Goal: Information Seeking & Learning: Learn about a topic

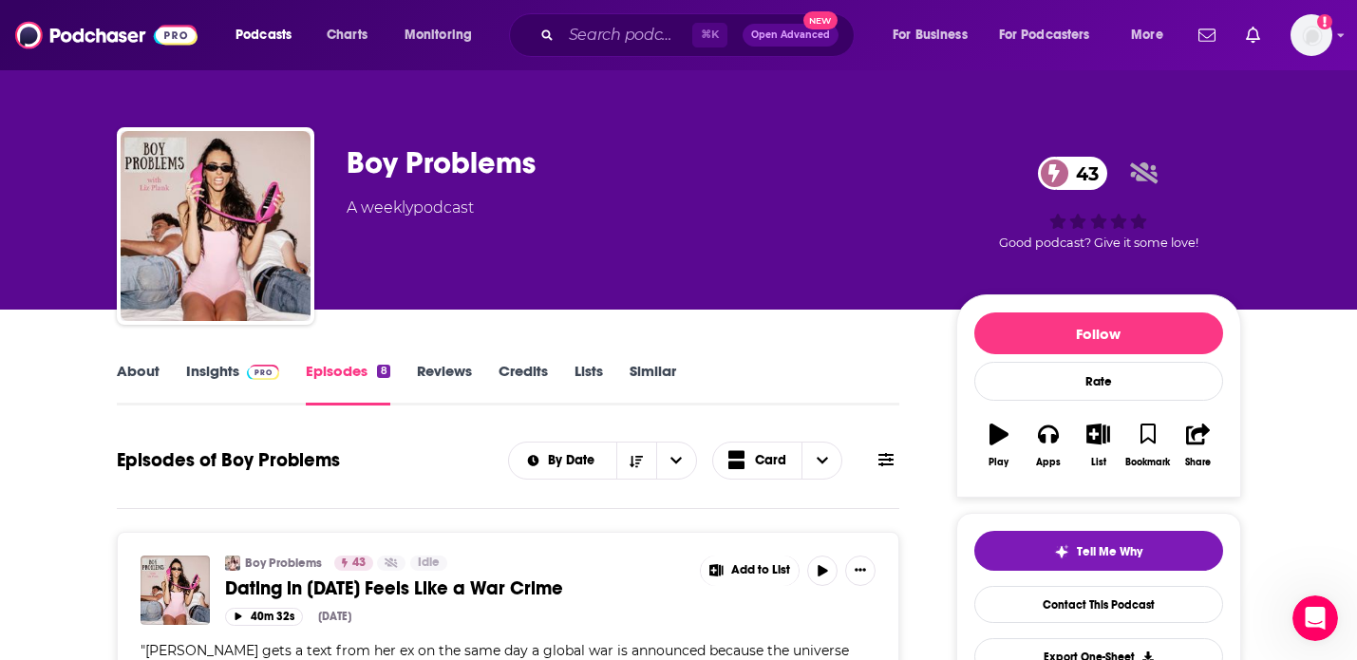
click at [215, 370] on link "Insights" at bounding box center [233, 384] width 94 height 44
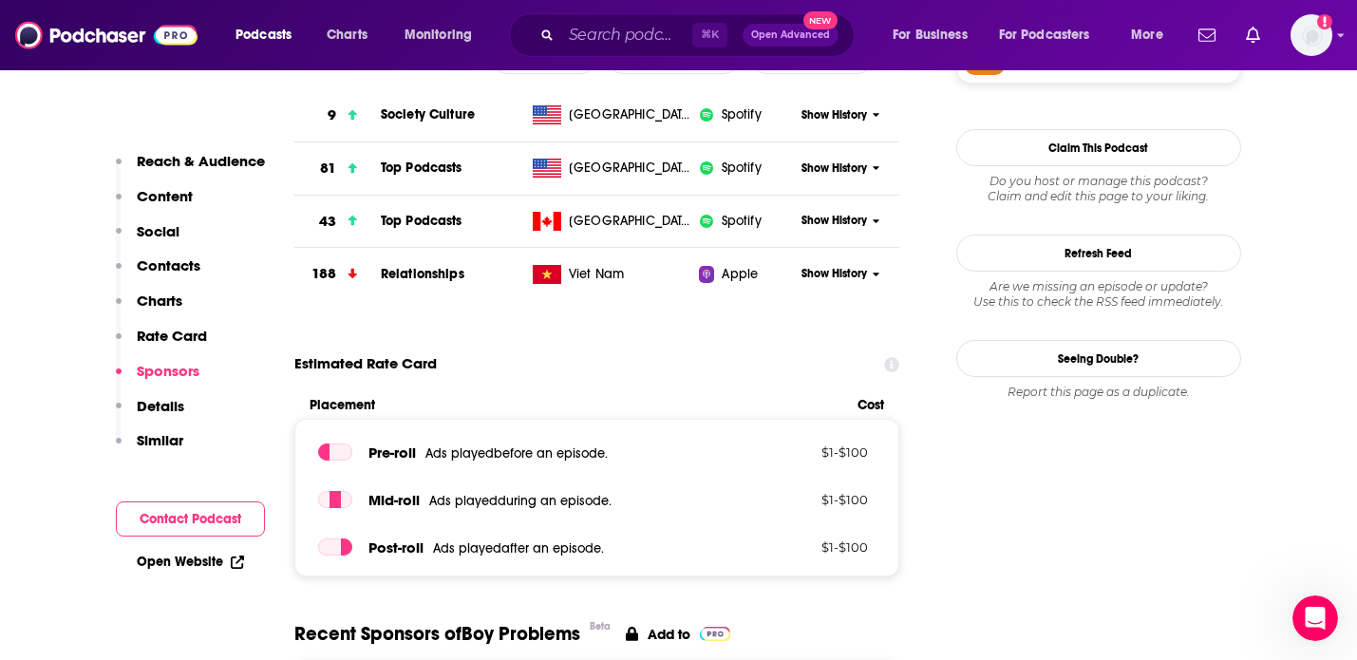
scroll to position [1467, 0]
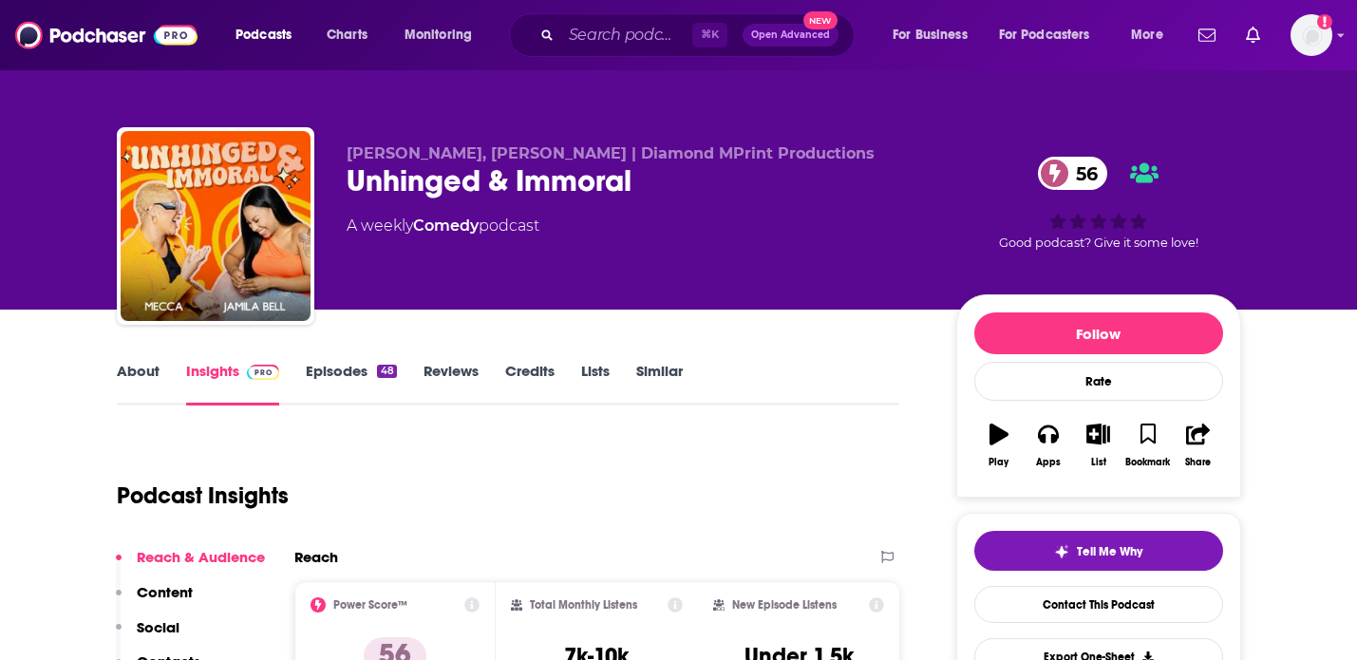
scroll to position [46, 0]
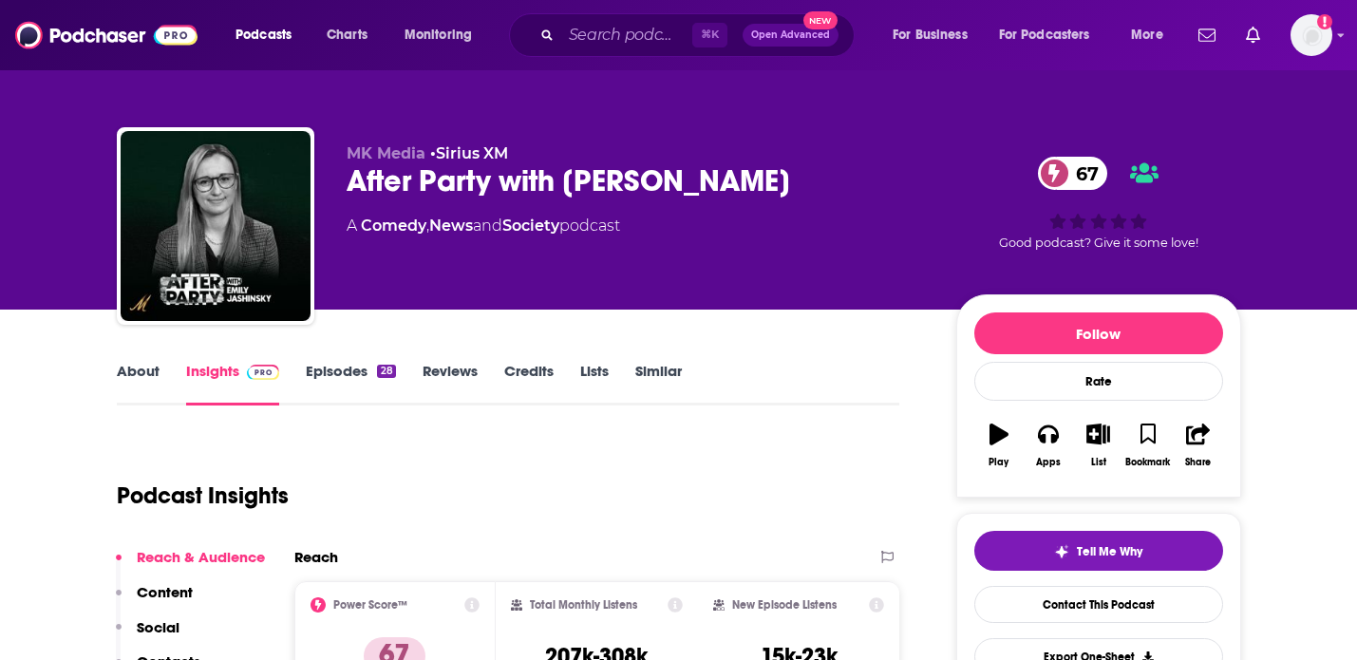
click at [331, 375] on link "Episodes 28" at bounding box center [350, 384] width 89 height 44
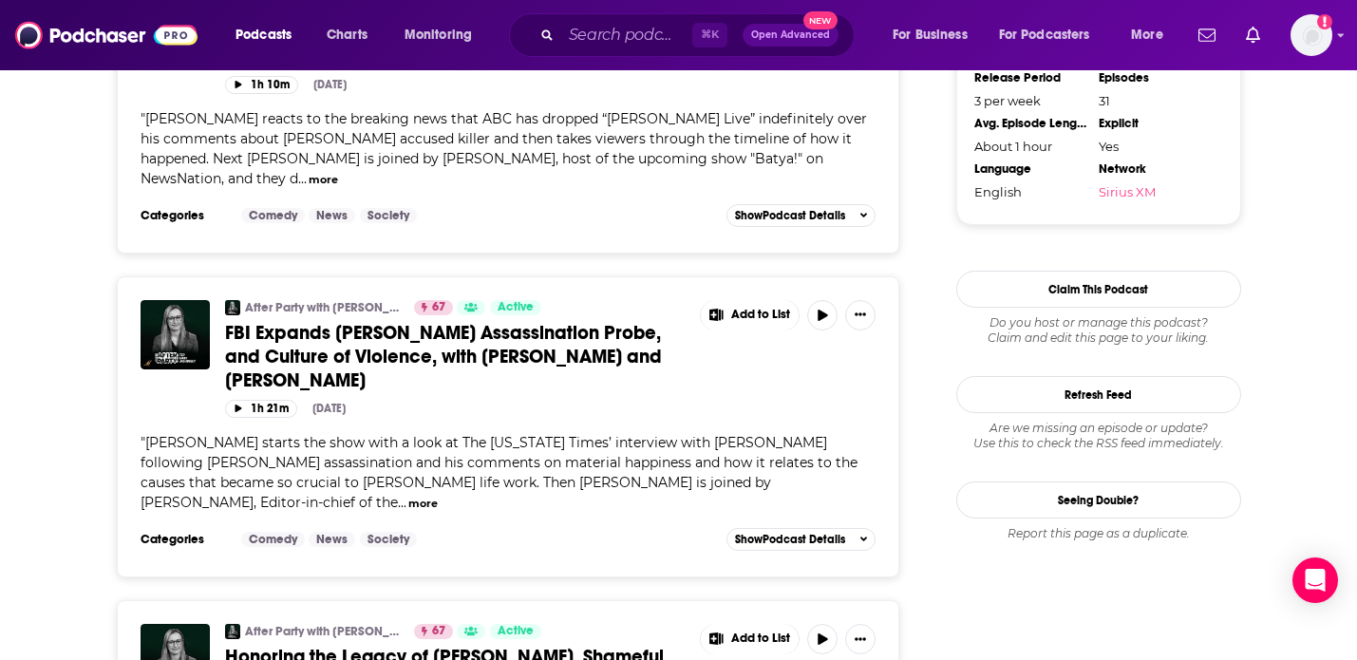
scroll to position [1877, 0]
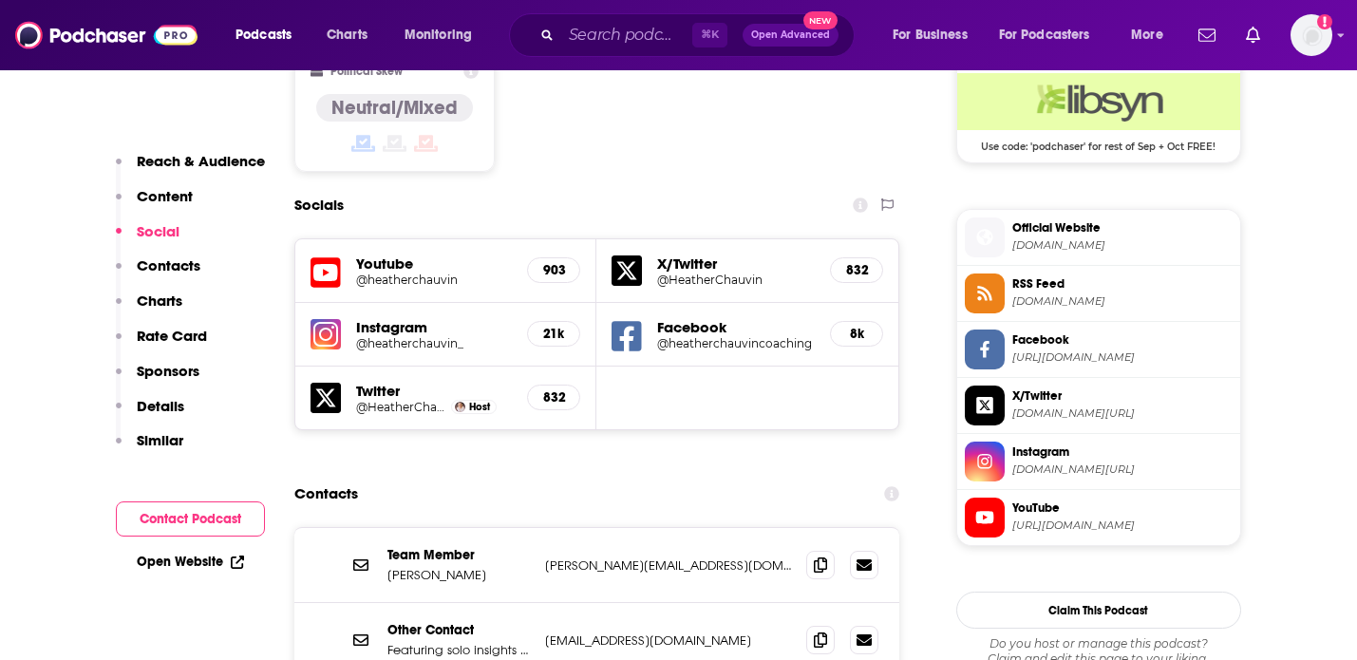
scroll to position [1579, 0]
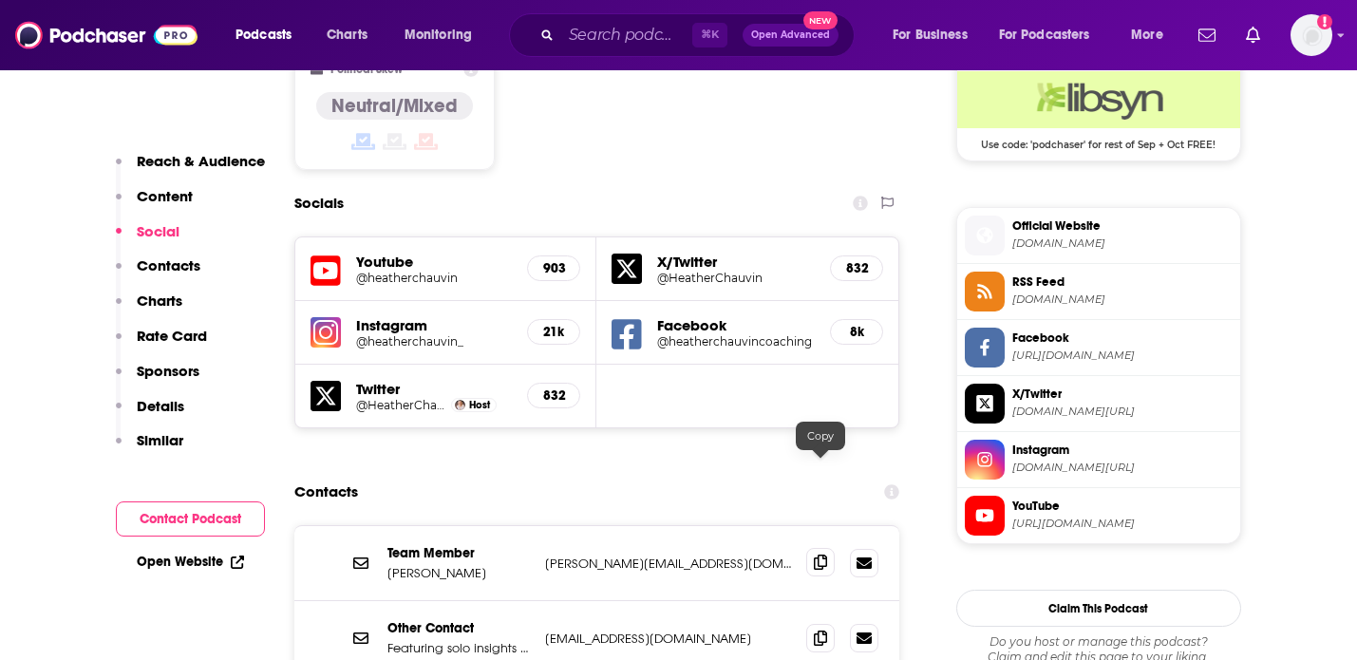
click at [818, 555] on icon at bounding box center [820, 562] width 13 height 15
click at [823, 630] on icon at bounding box center [820, 637] width 13 height 15
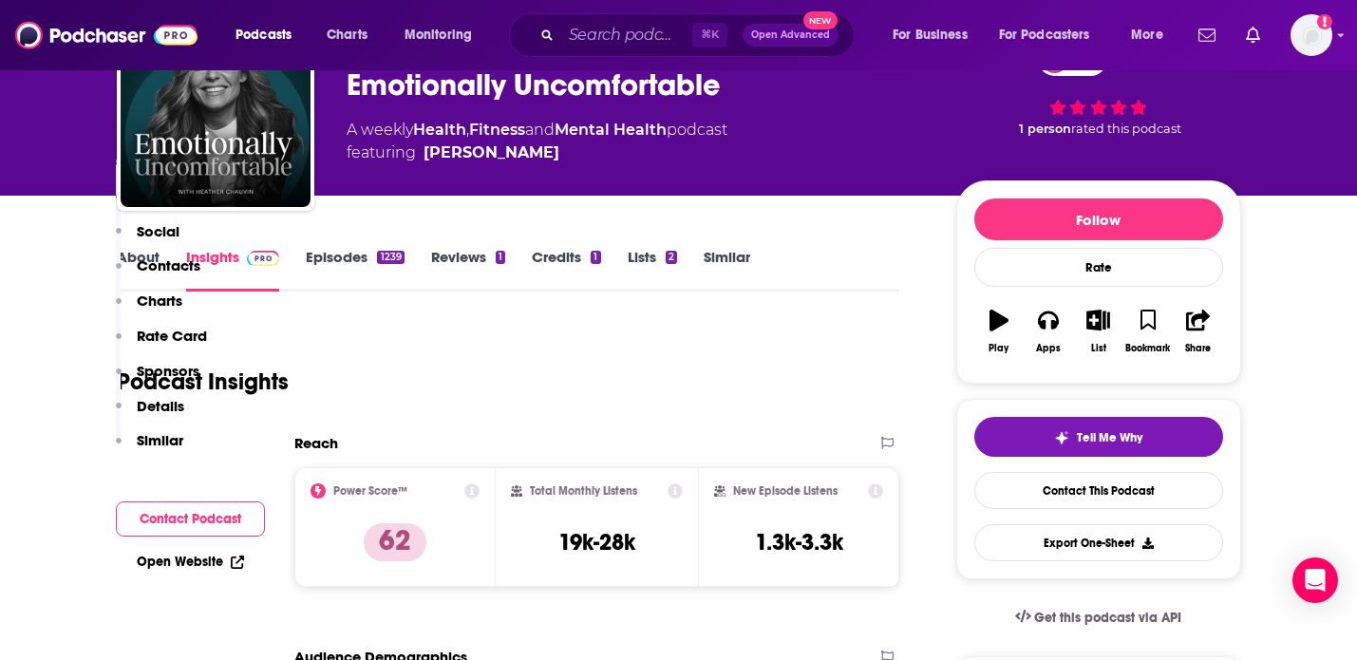
scroll to position [0, 0]
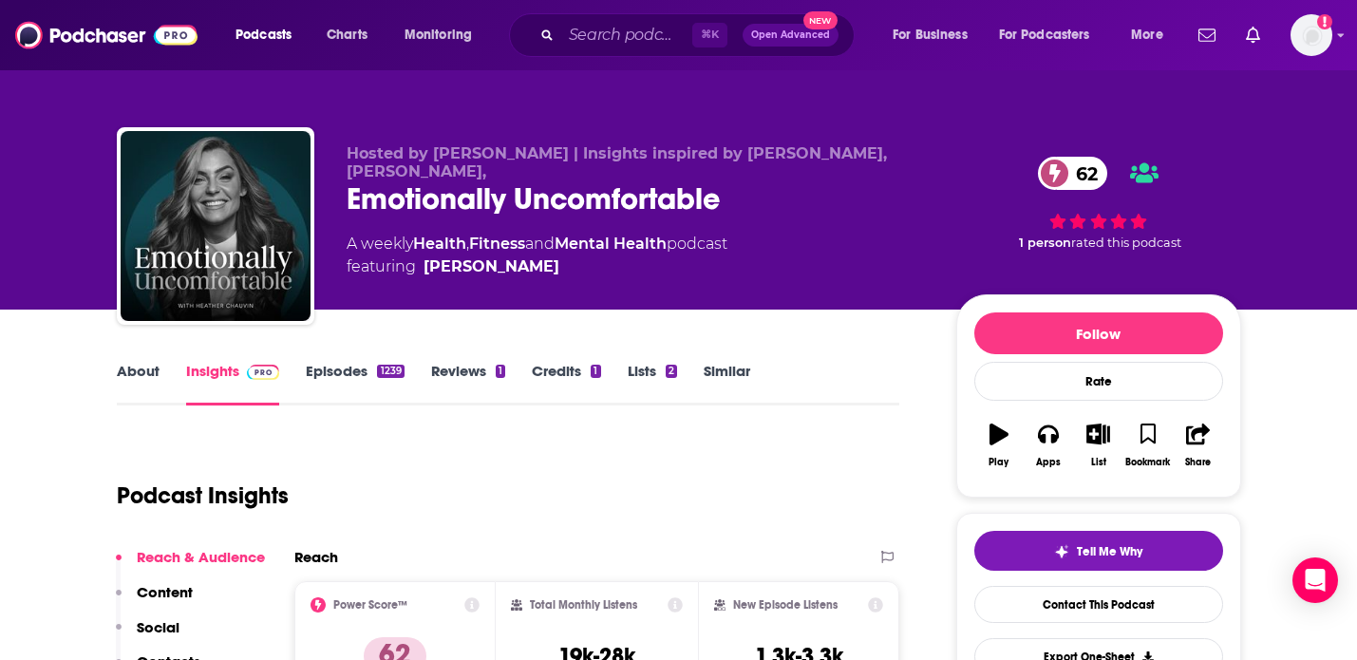
click at [149, 368] on link "About" at bounding box center [138, 384] width 43 height 44
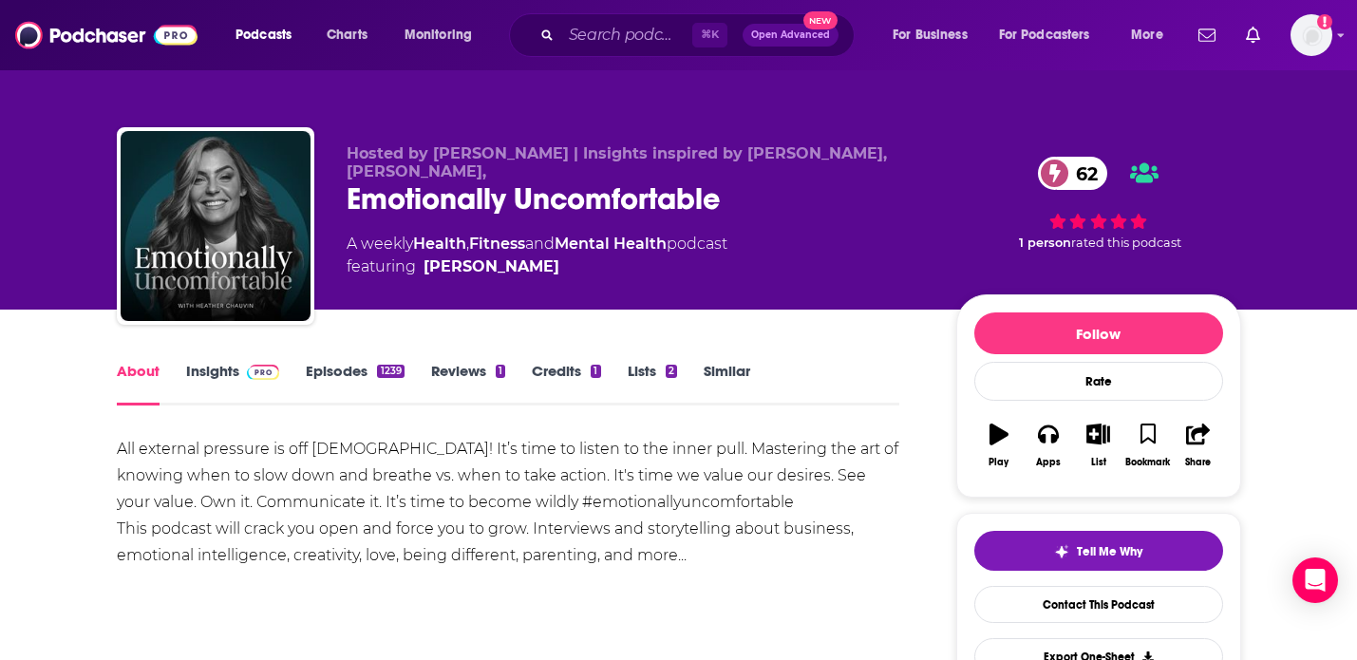
scroll to position [156, 0]
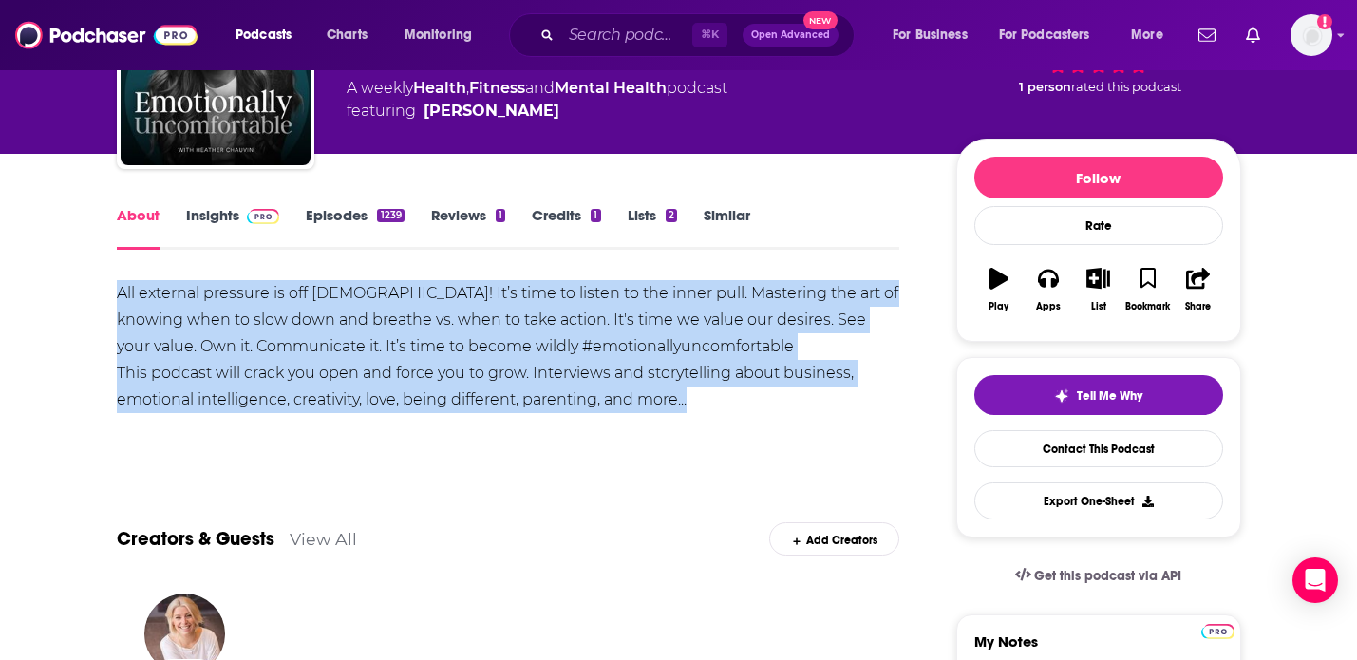
drag, startPoint x: 285, startPoint y: 368, endPoint x: 106, endPoint y: 289, distance: 195.2
copy div "All external pressure is off ladies! It’s time to listen to the inner pull. Mas…"
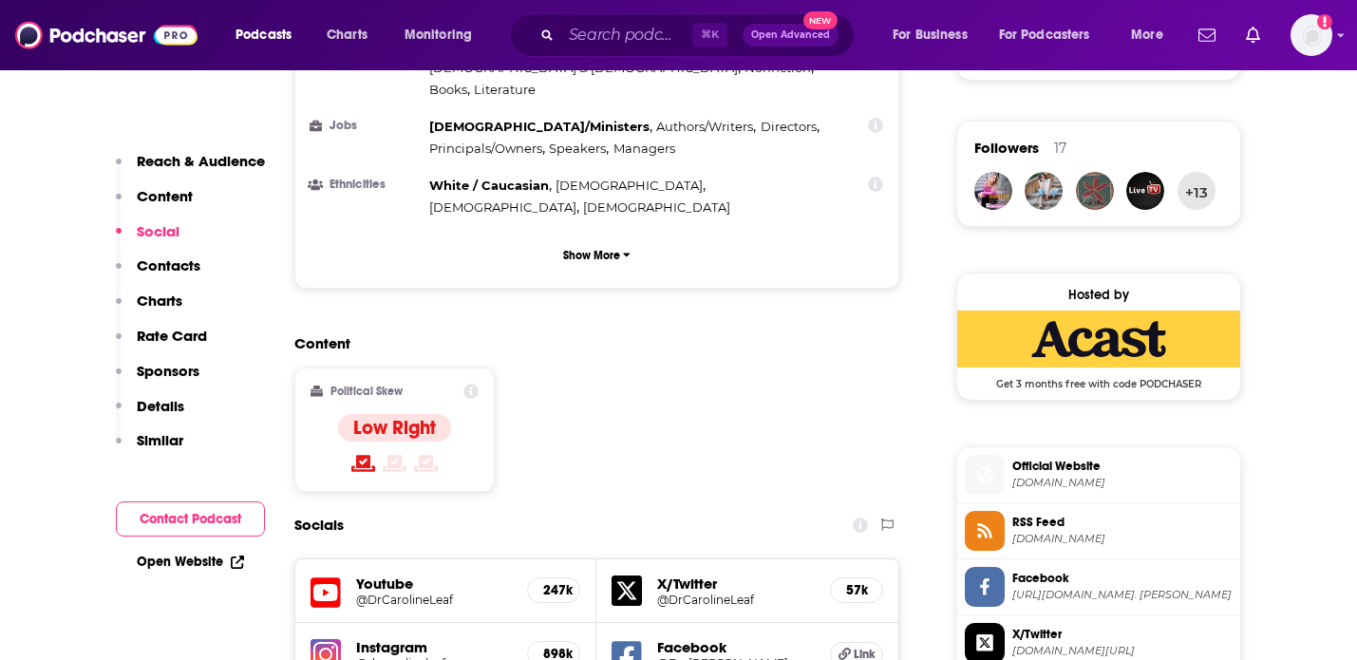
scroll to position [1828, 0]
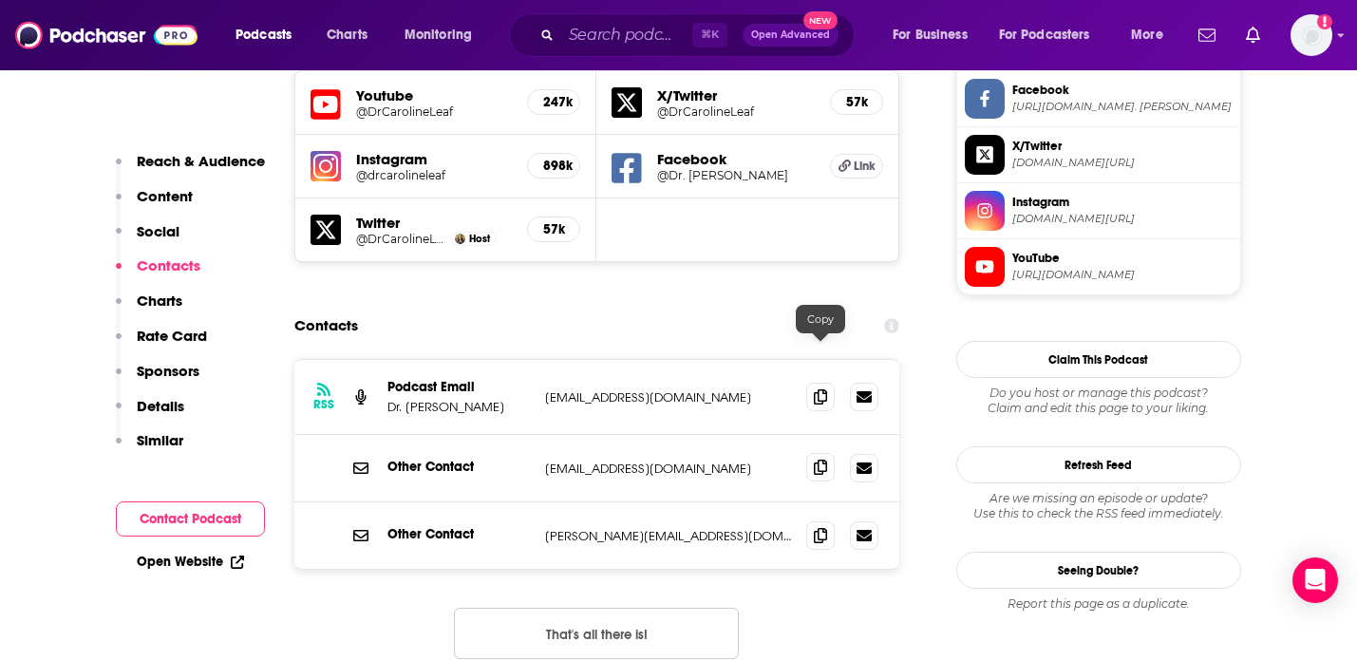
click at [815, 460] on icon at bounding box center [820, 467] width 13 height 15
click at [815, 389] on icon at bounding box center [820, 396] width 13 height 15
click at [824, 527] on icon at bounding box center [820, 534] width 13 height 15
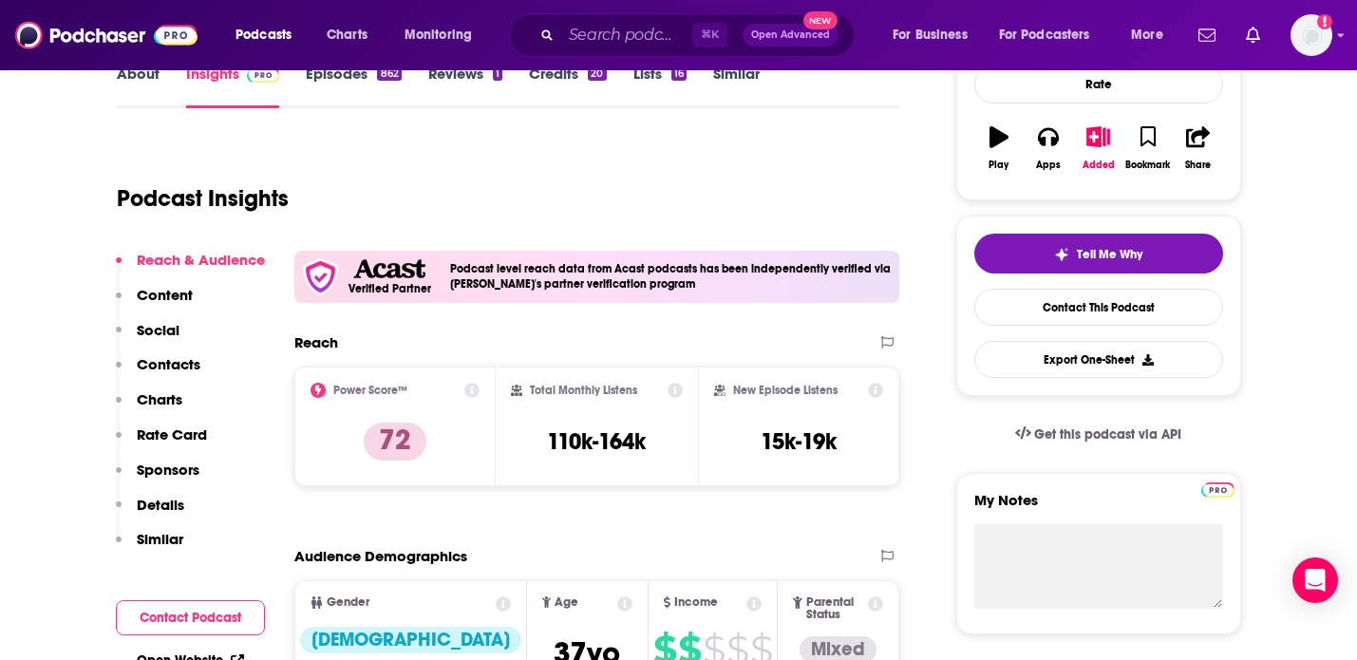
scroll to position [0, 0]
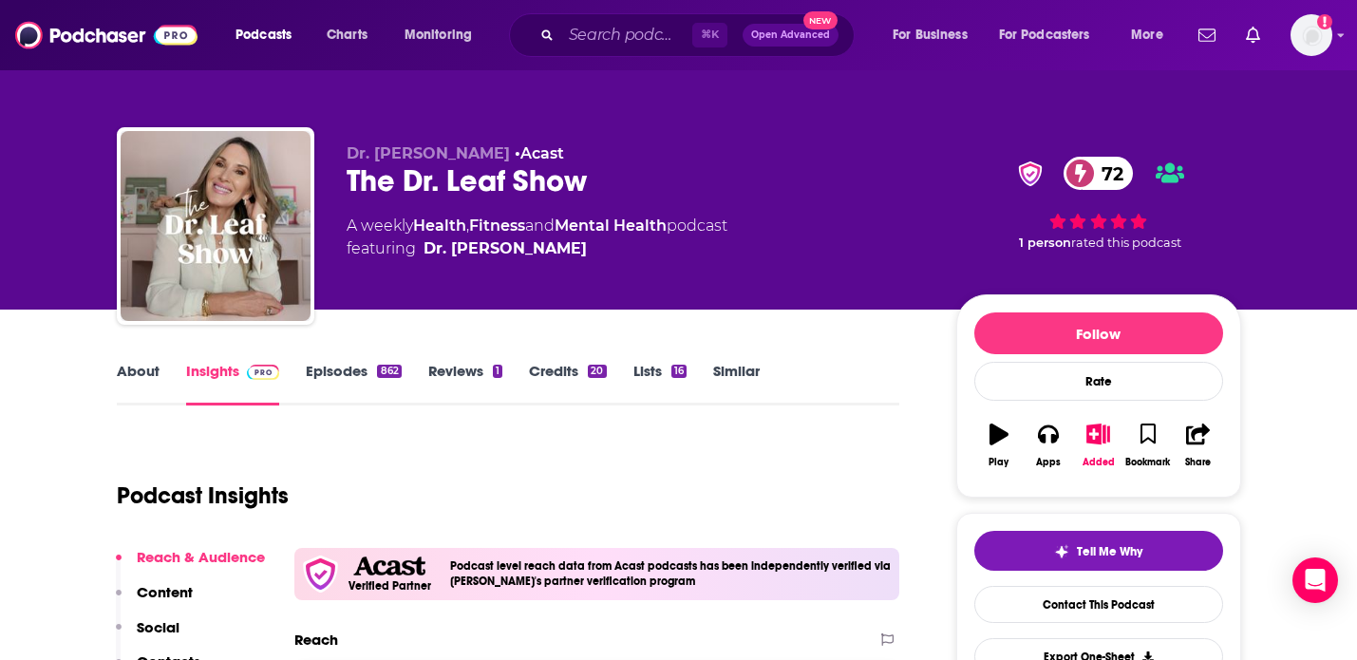
click at [142, 362] on link "About" at bounding box center [138, 384] width 43 height 44
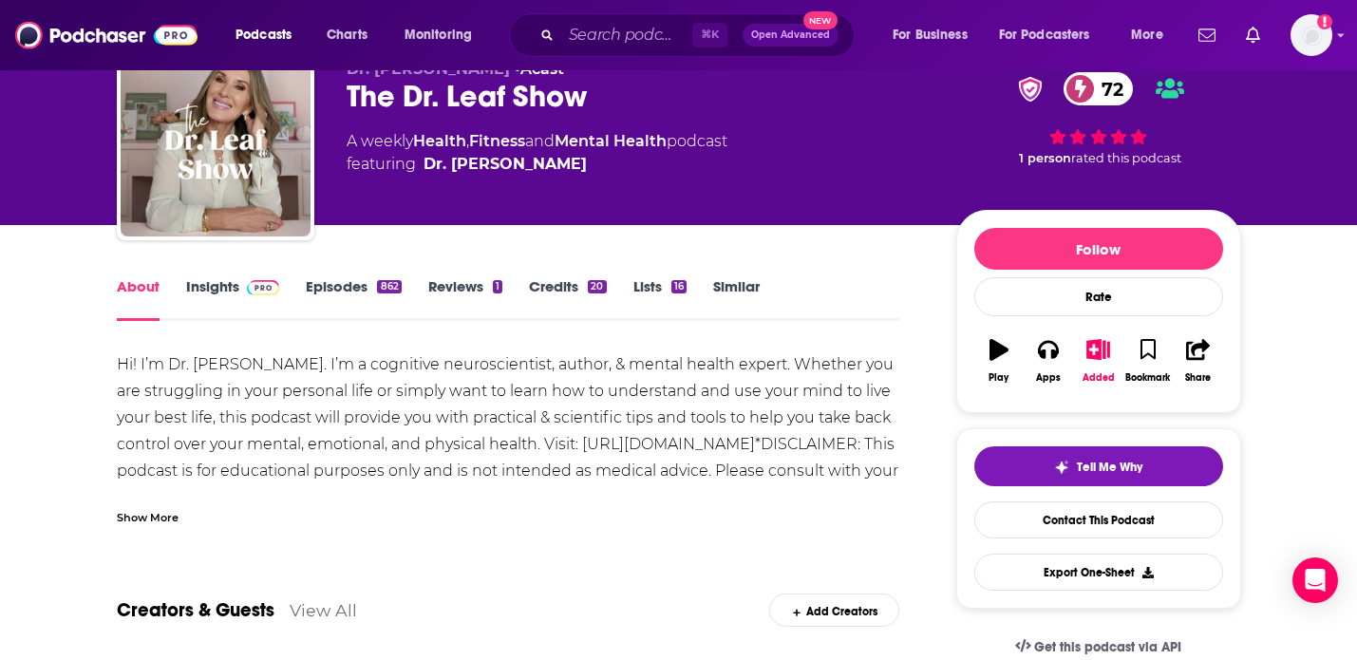
scroll to position [165, 0]
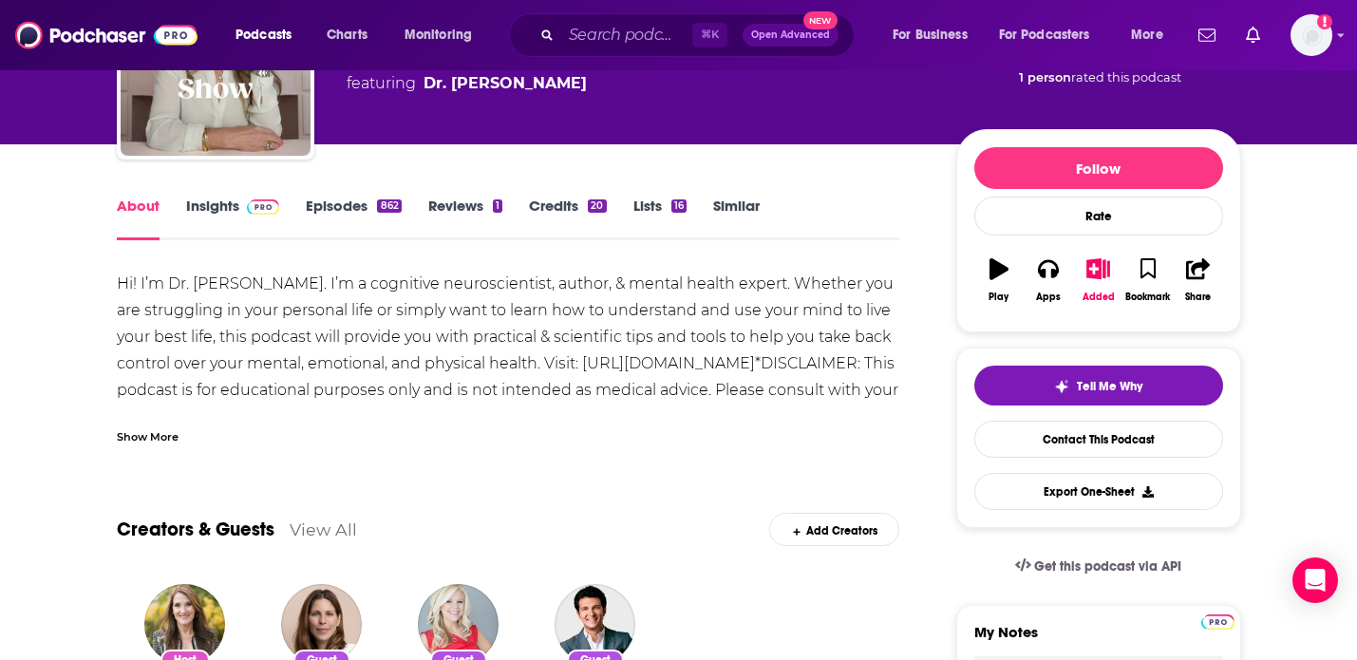
click at [341, 199] on link "Episodes 862" at bounding box center [353, 219] width 95 height 44
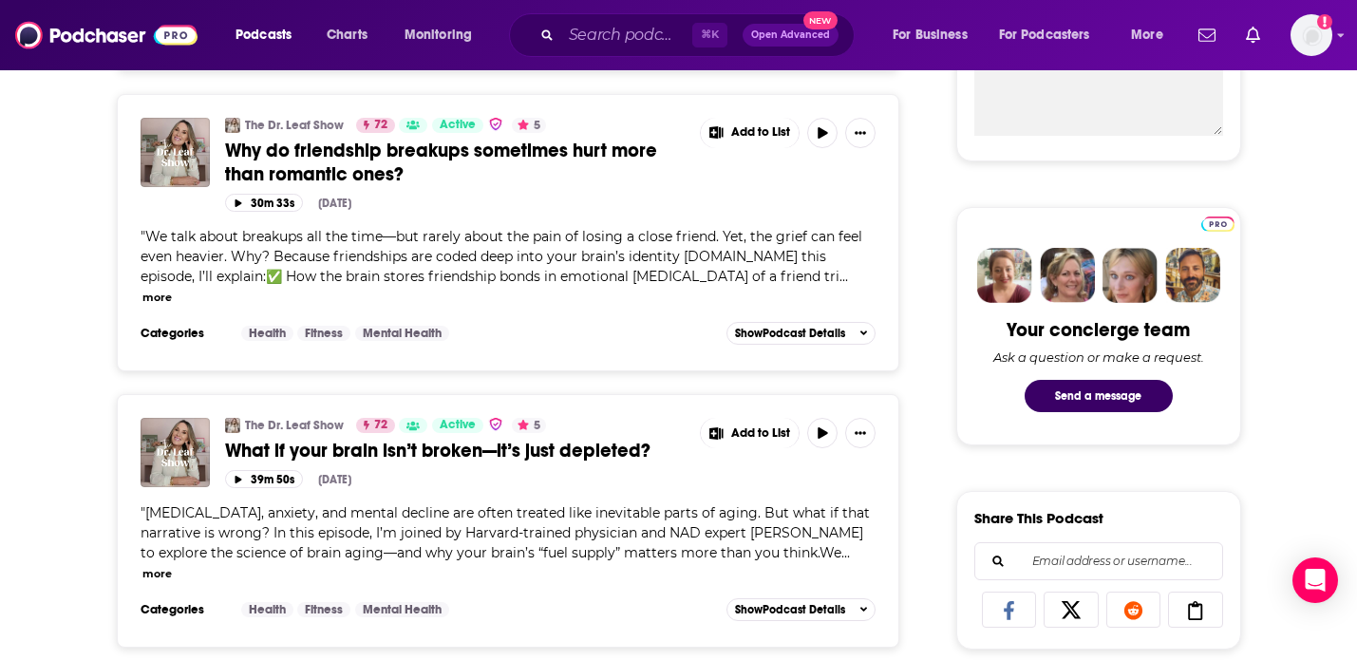
scroll to position [789, 0]
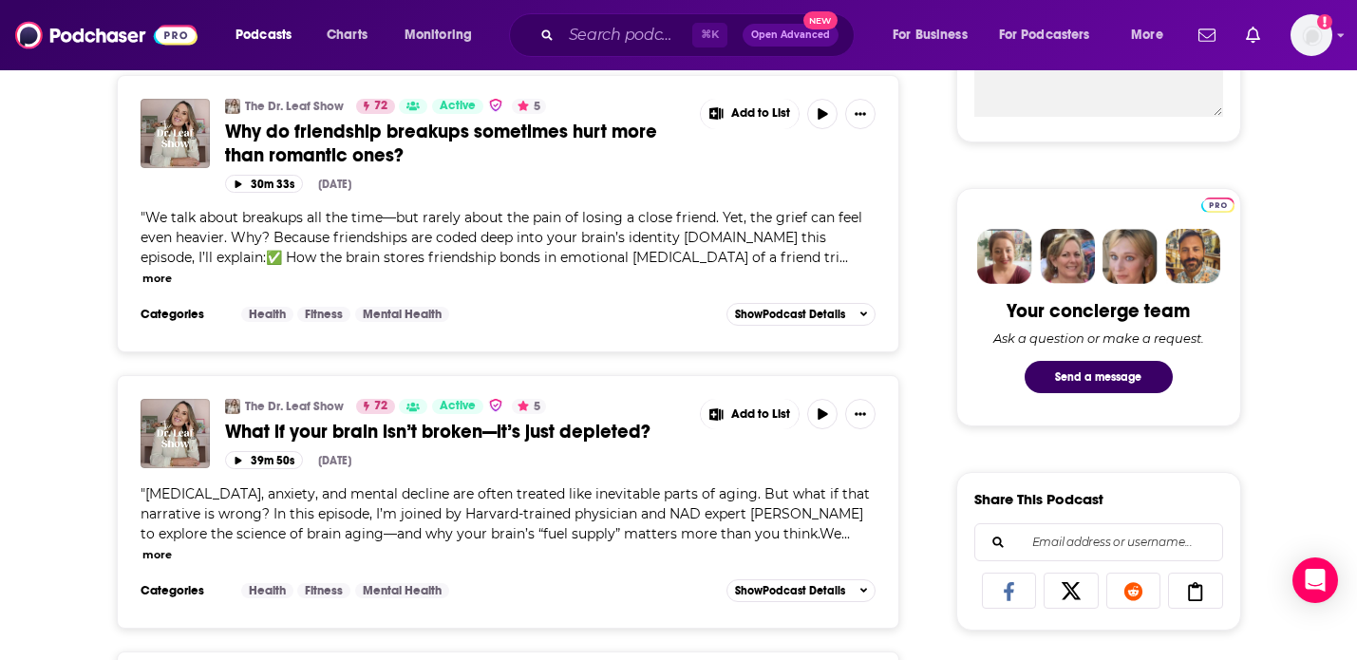
click at [350, 420] on span "What if your brain isn’t broken—it’s just depleted?" at bounding box center [438, 432] width 426 height 24
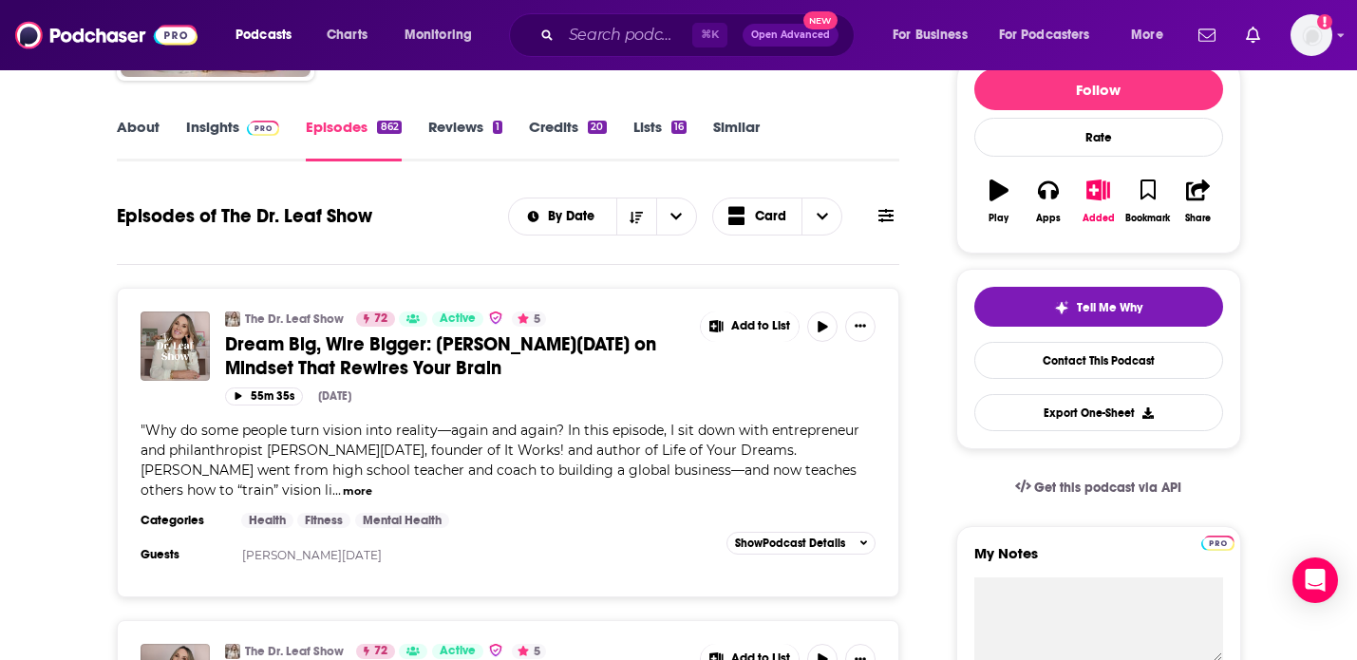
scroll to position [257, 0]
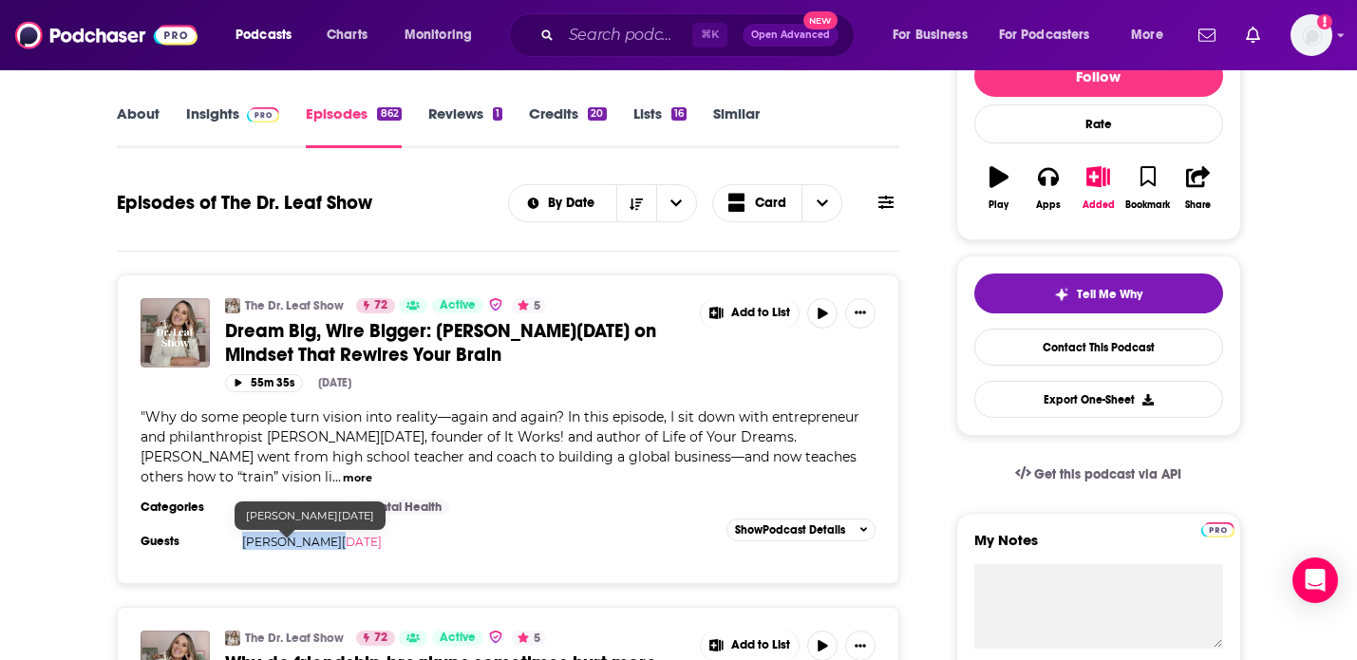
drag, startPoint x: 348, startPoint y: 537, endPoint x: 242, endPoint y: 540, distance: 105.5
click at [242, 540] on div "Mark Pentecost" at bounding box center [345, 541] width 207 height 18
copy link "Mark Pentecost"
drag, startPoint x: 247, startPoint y: 345, endPoint x: 519, endPoint y: 330, distance: 272.1
click at [519, 330] on span "Dream Big, Wire Bigger: Mark Pentecost on Mindset That Rewires Your Brain" at bounding box center [440, 342] width 431 height 47
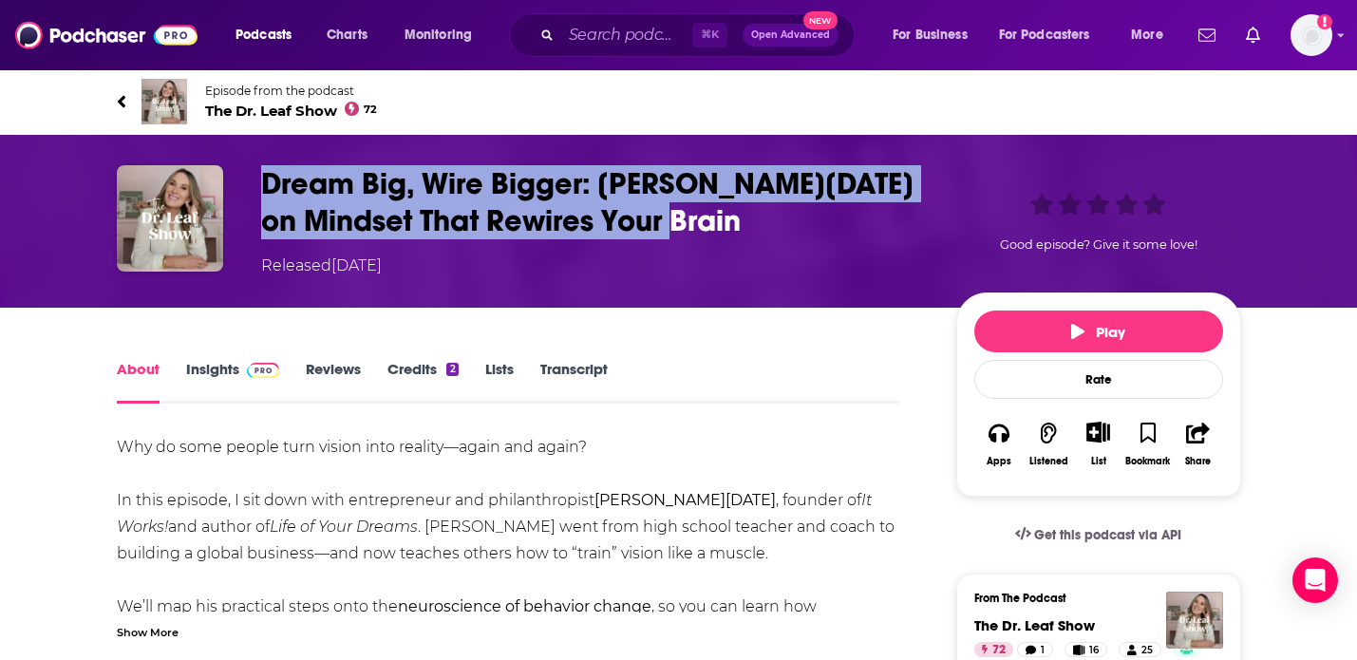
drag, startPoint x: 708, startPoint y: 226, endPoint x: 262, endPoint y: 181, distance: 447.7
click at [262, 181] on h1 "Dream Big, Wire Bigger: Mark Pentecost on Mindset That Rewires Your Brain" at bounding box center [593, 202] width 665 height 74
copy h1 "Dream Big, Wire Bigger: Mark Pentecost on Mindset That Rewires Your Brain"
